Goal: Task Accomplishment & Management: Manage account settings

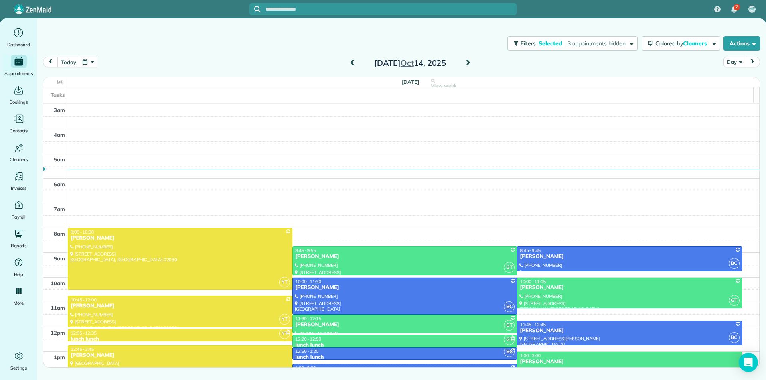
scroll to position [99, 0]
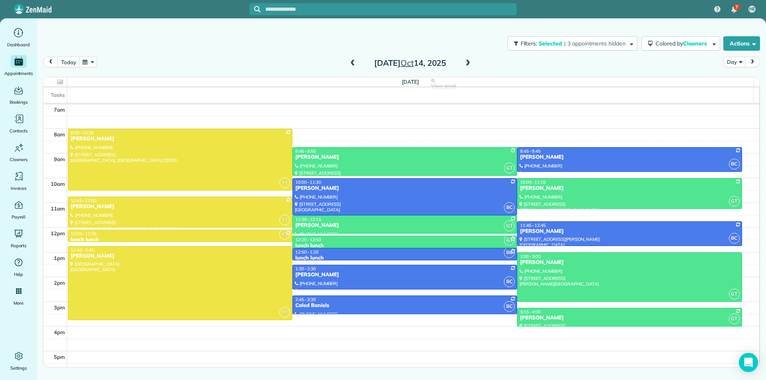
click at [466, 61] on span at bounding box center [468, 63] width 9 height 7
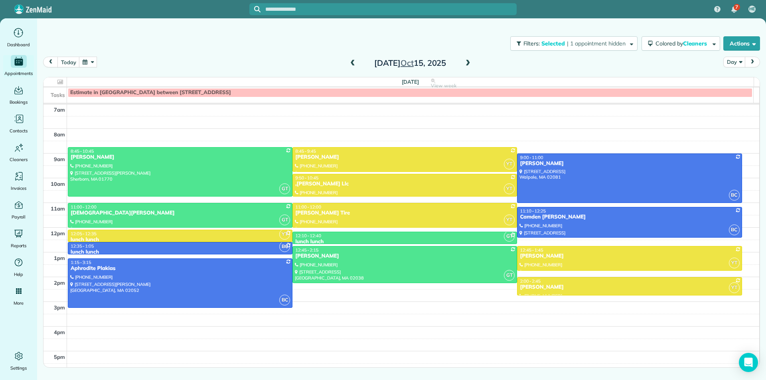
click at [352, 61] on span at bounding box center [352, 63] width 9 height 7
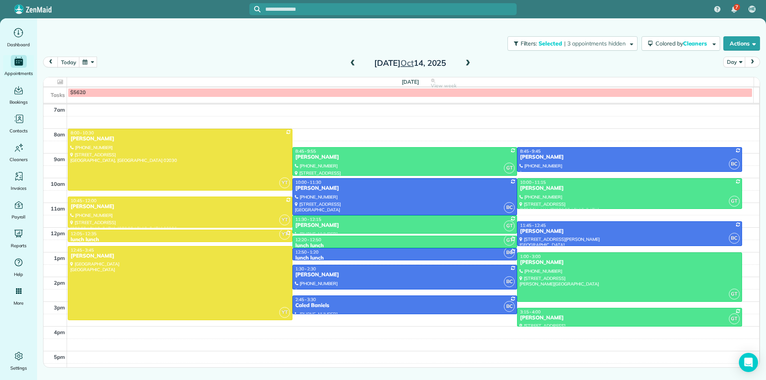
click at [470, 64] on span at bounding box center [468, 63] width 9 height 7
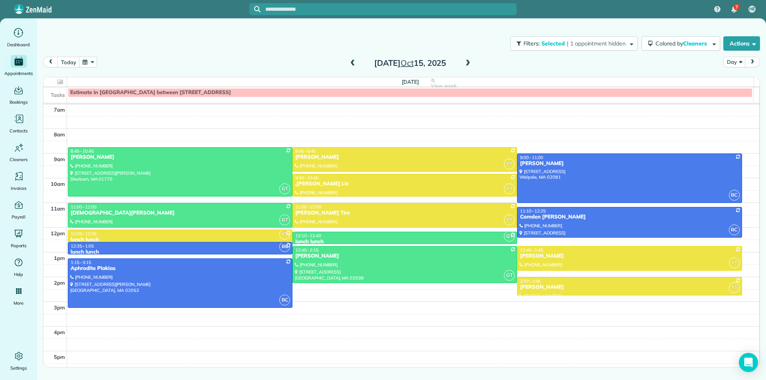
click at [470, 64] on span at bounding box center [468, 63] width 9 height 7
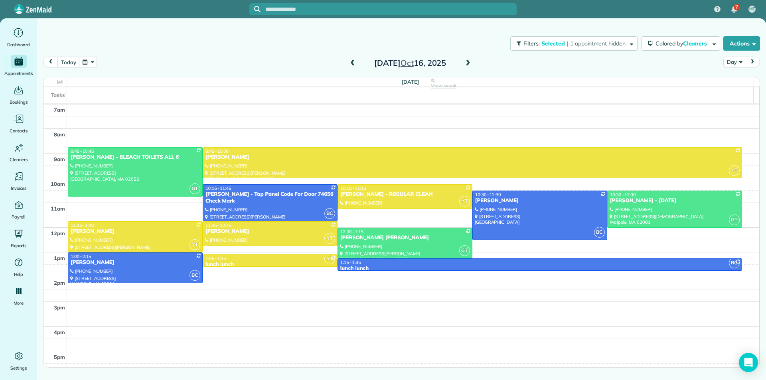
click at [469, 63] on span at bounding box center [468, 63] width 9 height 7
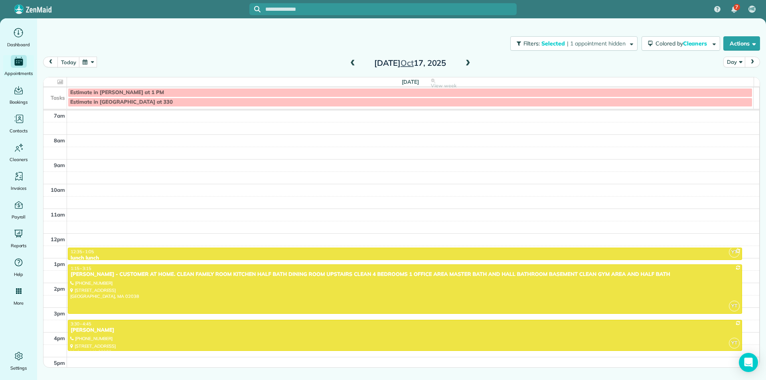
scroll to position [110, 0]
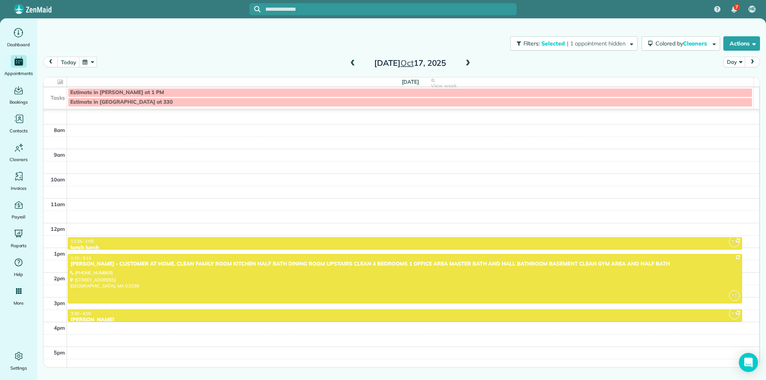
drag, startPoint x: 435, startPoint y: 339, endPoint x: 430, endPoint y: 321, distance: 18.9
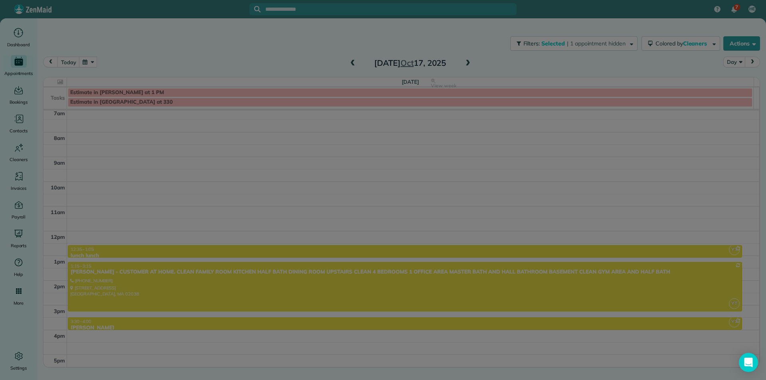
scroll to position [102, 0]
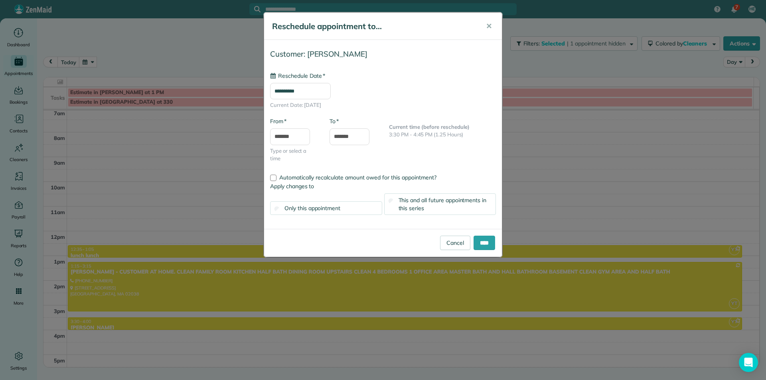
click at [313, 95] on input "**********" at bounding box center [300, 91] width 61 height 17
click at [360, 107] on link "Next" at bounding box center [359, 110] width 22 height 20
click at [346, 186] on link "28" at bounding box center [345, 184] width 13 height 13
type input "**********"
click at [434, 202] on span "This and all future appointments in this series" at bounding box center [443, 204] width 88 height 15
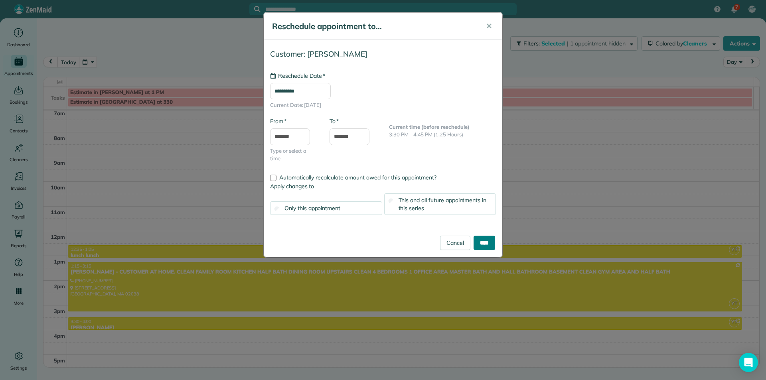
click at [475, 240] on input "****" at bounding box center [485, 243] width 22 height 14
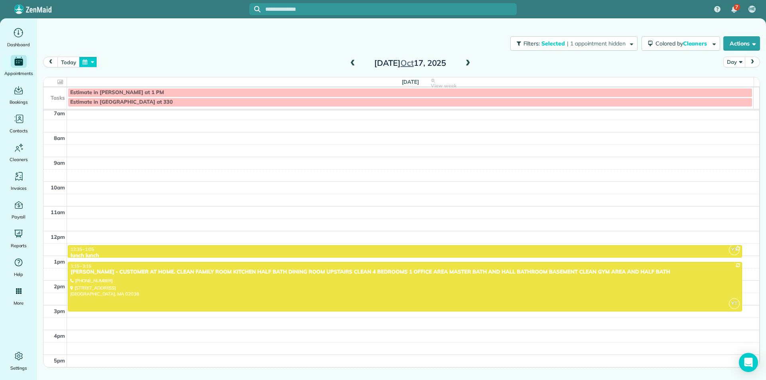
click at [84, 65] on button "button" at bounding box center [88, 62] width 18 height 11
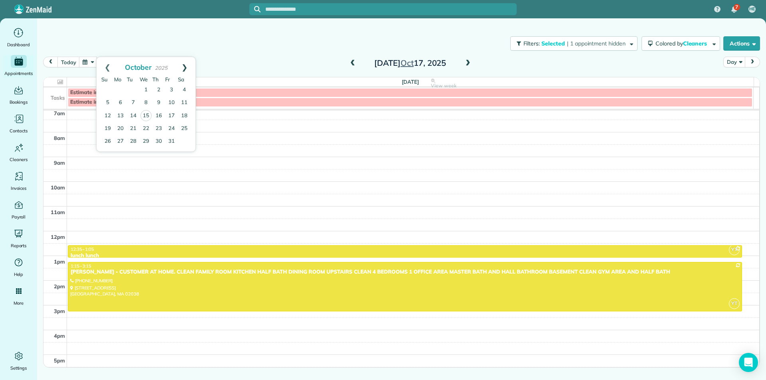
click at [188, 66] on link "Next" at bounding box center [185, 67] width 22 height 20
click at [107, 67] on link "Prev" at bounding box center [108, 67] width 22 height 20
click at [183, 67] on link "Next" at bounding box center [185, 67] width 22 height 20
click at [172, 141] on link "28" at bounding box center [171, 141] width 13 height 13
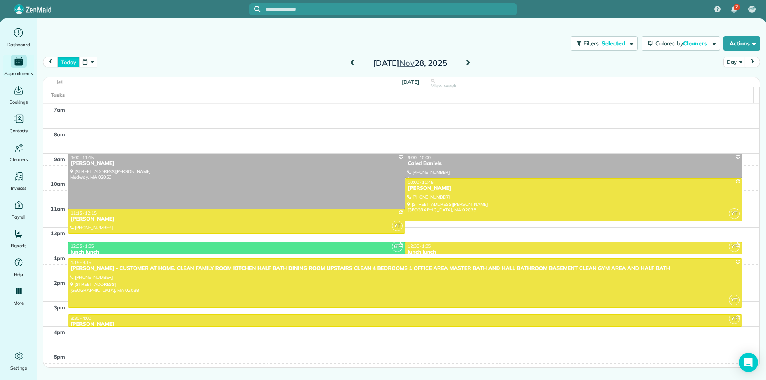
click at [67, 63] on button "today" at bounding box center [68, 62] width 22 height 11
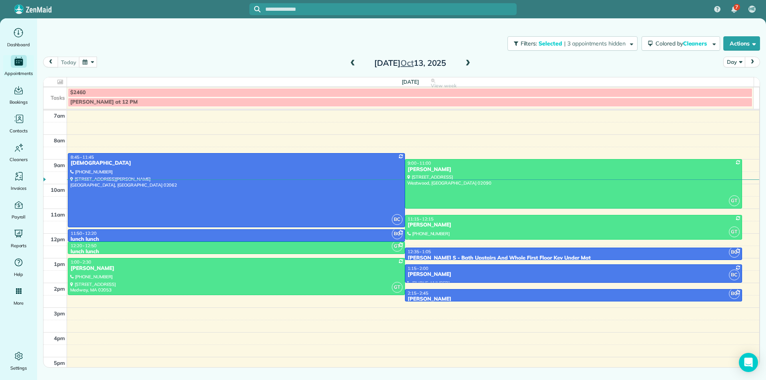
click at [466, 63] on span at bounding box center [468, 63] width 9 height 7
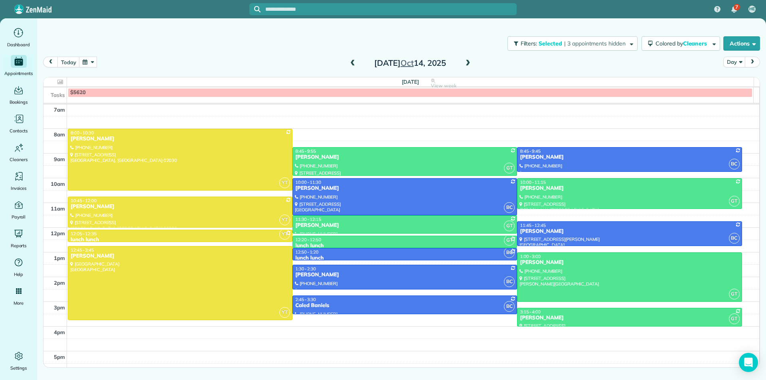
click at [467, 63] on span at bounding box center [468, 63] width 9 height 7
